Goal: Complete application form

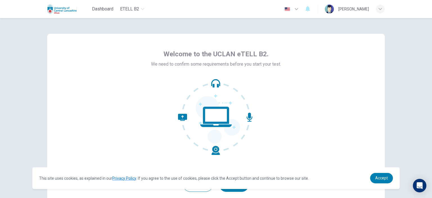
scroll to position [36, 0]
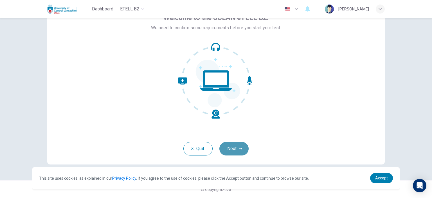
click at [234, 148] on button "Next" at bounding box center [233, 148] width 29 height 13
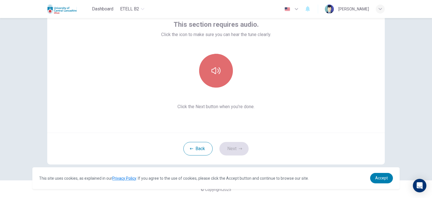
click at [212, 65] on button "button" at bounding box center [216, 71] width 34 height 34
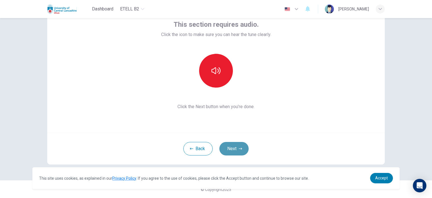
click at [240, 150] on icon "button" at bounding box center [240, 148] width 3 height 3
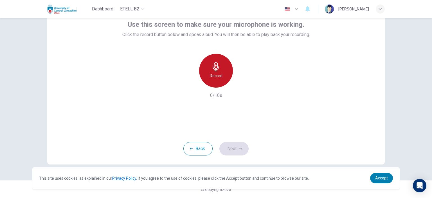
click at [226, 72] on div "Record" at bounding box center [216, 71] width 34 height 34
click at [223, 74] on div "Stop" at bounding box center [216, 71] width 34 height 34
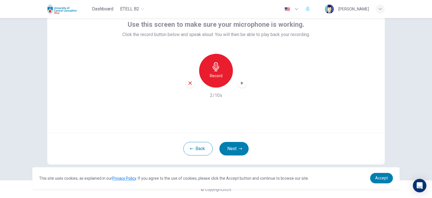
click at [239, 80] on icon "button" at bounding box center [242, 83] width 6 height 6
click at [235, 148] on button "Next" at bounding box center [233, 148] width 29 height 13
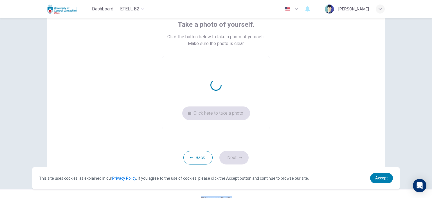
drag, startPoint x: 253, startPoint y: 104, endPoint x: 259, endPoint y: 93, distance: 12.1
click at [259, 93] on div "Click here to take a photo" at bounding box center [216, 92] width 108 height 73
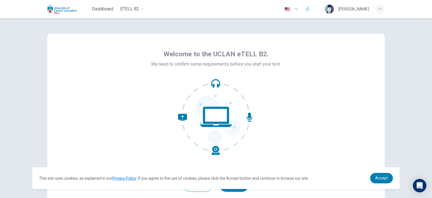
scroll to position [36, 0]
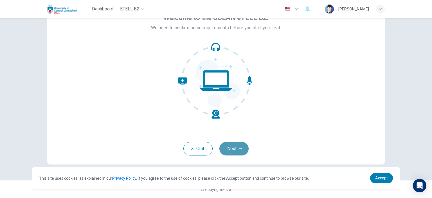
click at [239, 148] on icon "button" at bounding box center [240, 148] width 3 height 2
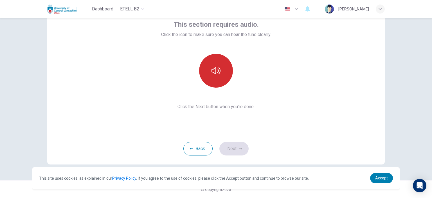
click at [211, 81] on button "button" at bounding box center [216, 71] width 34 height 34
click at [218, 76] on button "button" at bounding box center [216, 71] width 34 height 34
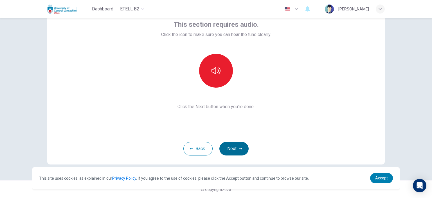
click at [224, 144] on button "Next" at bounding box center [233, 148] width 29 height 13
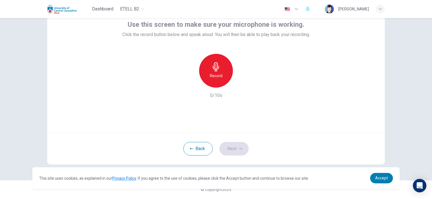
click at [211, 65] on icon "button" at bounding box center [215, 66] width 9 height 9
click at [216, 69] on icon "button" at bounding box center [215, 66] width 6 height 9
click at [239, 85] on icon "button" at bounding box center [242, 83] width 6 height 6
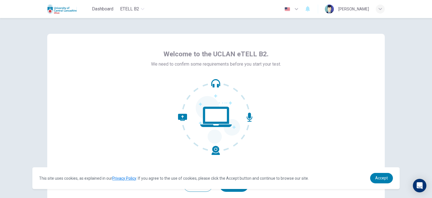
scroll to position [36, 0]
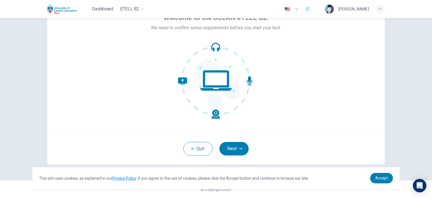
click at [235, 158] on div "Quit Next" at bounding box center [215, 148] width 337 height 32
click at [234, 148] on button "Next" at bounding box center [233, 148] width 29 height 13
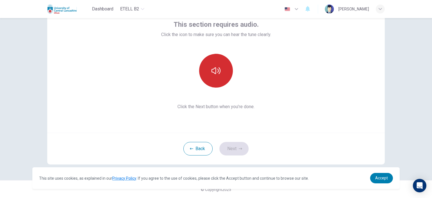
click at [216, 76] on button "button" at bounding box center [216, 71] width 34 height 34
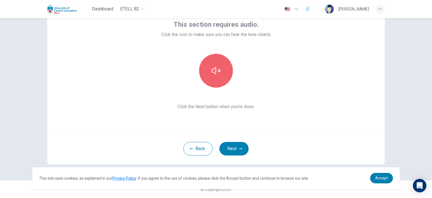
drag, startPoint x: 218, startPoint y: 76, endPoint x: 221, endPoint y: 119, distance: 43.2
click at [218, 76] on button "button" at bounding box center [216, 71] width 34 height 34
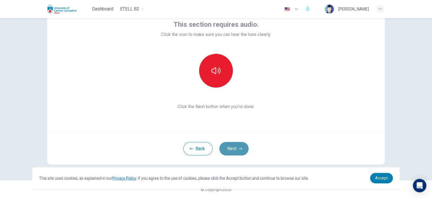
click at [239, 147] on icon "button" at bounding box center [240, 148] width 3 height 3
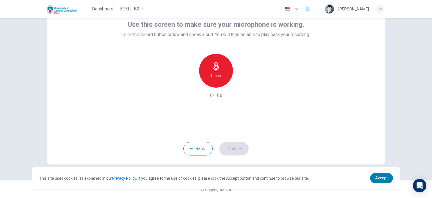
drag, startPoint x: 218, startPoint y: 87, endPoint x: 219, endPoint y: 84, distance: 2.9
click at [218, 86] on div "Record" at bounding box center [215, 71] width 61 height 34
click at [219, 80] on div "Record" at bounding box center [216, 71] width 34 height 34
click at [220, 82] on div "Stop" at bounding box center [216, 71] width 34 height 34
click at [241, 87] on div "button" at bounding box center [241, 82] width 9 height 9
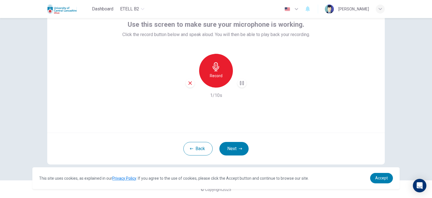
click at [228, 150] on button "Next" at bounding box center [233, 148] width 29 height 13
